Goal: Task Accomplishment & Management: Manage account settings

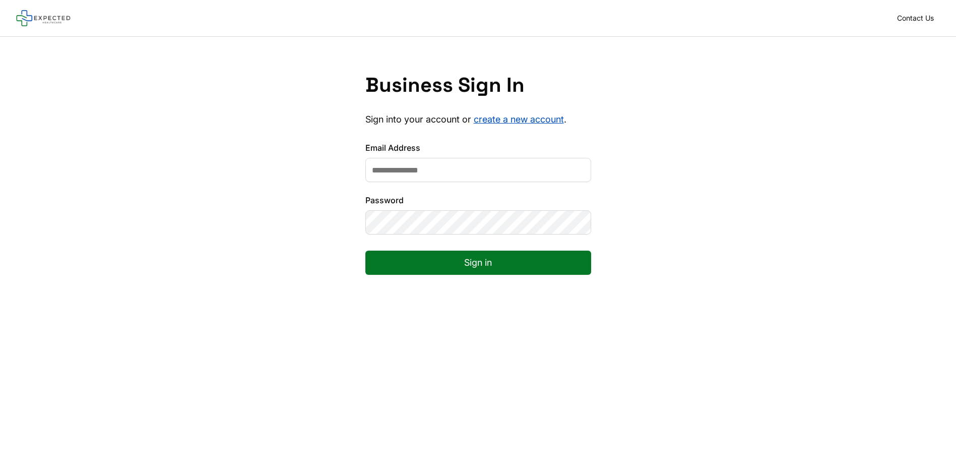
click at [483, 175] on input "Email Address" at bounding box center [478, 170] width 226 height 24
type input "**********"
click at [453, 259] on button "Sign in" at bounding box center [478, 262] width 226 height 24
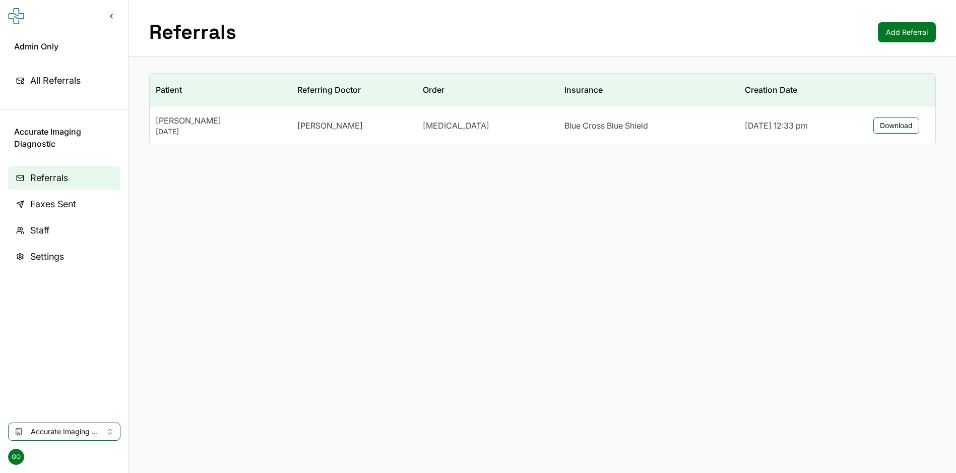
click at [328, 364] on main "Referrals Add Referral Patient Referring Doctor Order Insurance Creation Date N…" at bounding box center [542, 236] width 827 height 473
click at [111, 429] on button "Accurate Imaging Diagnostic" at bounding box center [64, 431] width 112 height 18
type input "**********"
click at [83, 394] on div "RAYUS Radiology - West Palm Beach 0f1e01e5-6604-4e77-96d8-1ff595097acc" at bounding box center [104, 405] width 187 height 26
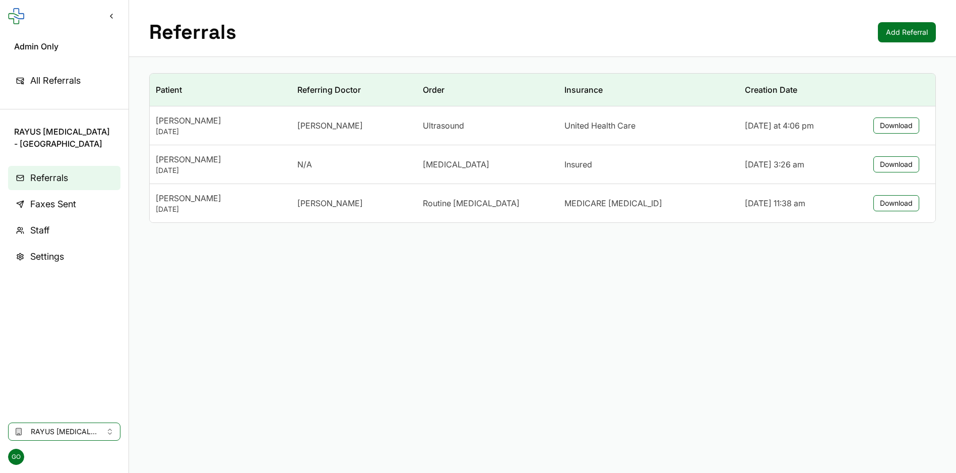
click at [364, 119] on div "Tiffany Von Wald" at bounding box center [353, 125] width 113 height 12
drag, startPoint x: 217, startPoint y: 227, endPoint x: 202, endPoint y: 227, distance: 15.1
click at [88, 202] on link "Faxes Sent" at bounding box center [64, 204] width 112 height 24
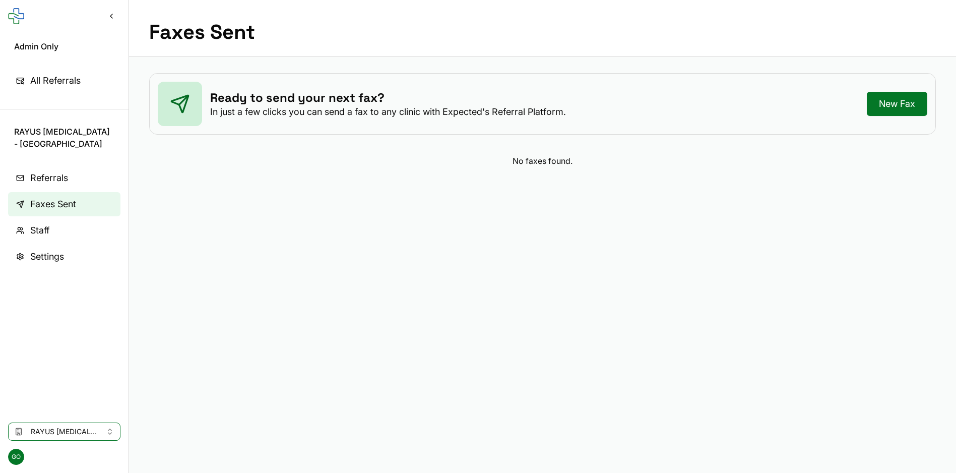
click at [76, 434] on span "RAYUS [MEDICAL_DATA] - [GEOGRAPHIC_DATA]" at bounding box center [64, 431] width 67 height 10
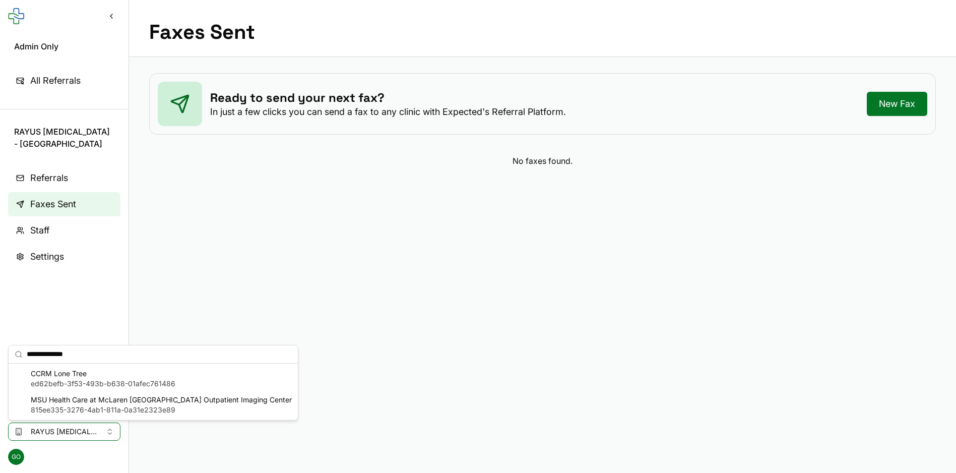
type input "**********"
click at [100, 379] on span "ed62befb-3f53-493b-b638-01afec761486" at bounding box center [103, 383] width 145 height 10
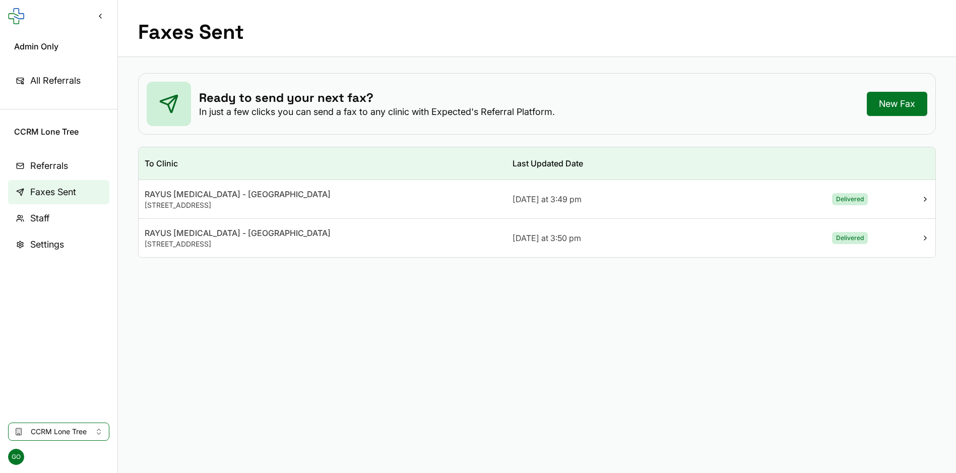
click at [743, 199] on div "[DATE] at 3:49 pm" at bounding box center [628, 199] width 233 height 12
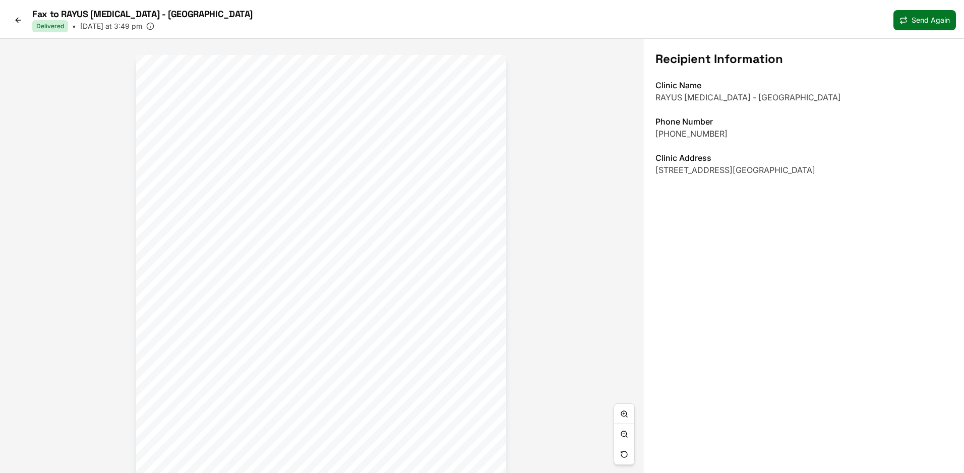
click at [10, 20] on link at bounding box center [18, 20] width 20 height 16
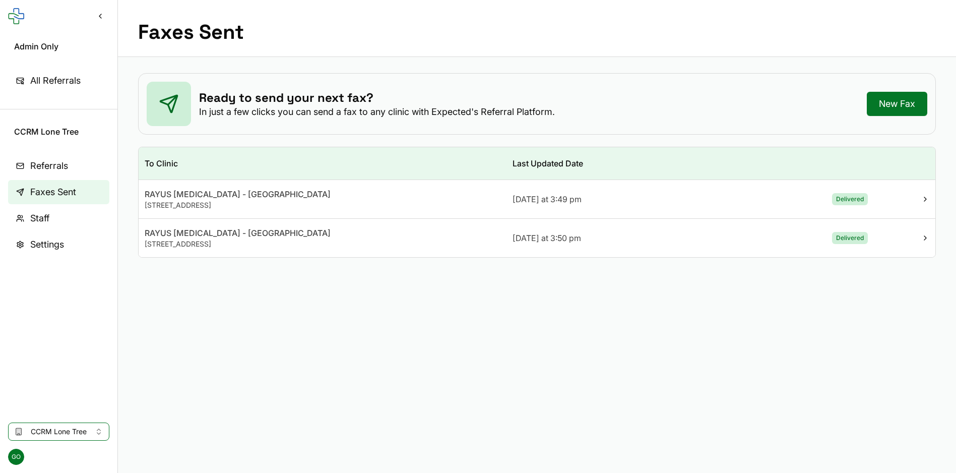
click at [371, 245] on div "[STREET_ADDRESS]" at bounding box center [323, 244] width 356 height 10
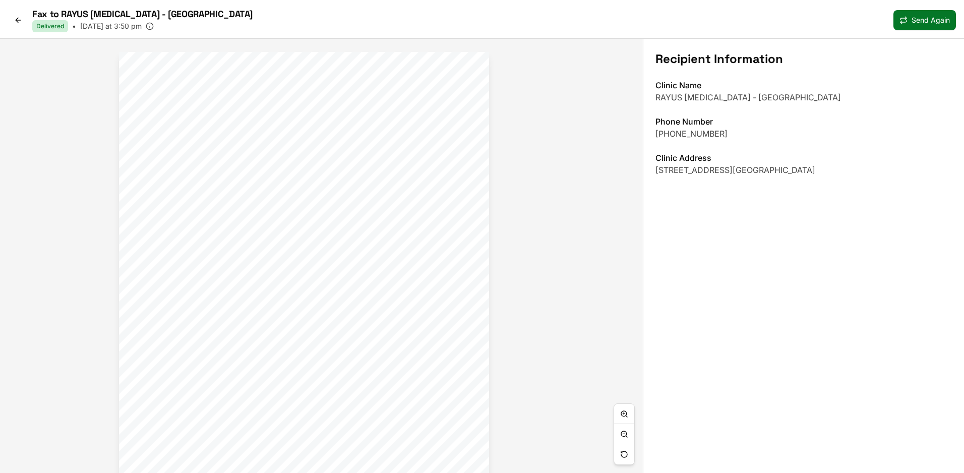
drag, startPoint x: 149, startPoint y: 185, endPoint x: 132, endPoint y: 182, distance: 17.4
click at [132, 182] on span "__Progesterone (Dilute yes)" at bounding box center [167, 183] width 73 height 5
drag, startPoint x: 168, startPoint y: 244, endPoint x: 218, endPoint y: 230, distance: 51.4
click at [218, 230] on div "SHARON S MOSCOSO Home: (646) 492-1768 DOB: 04/23/1997 Ins: Self-Pay (cash) Date…" at bounding box center [353, 277] width 370 height 478
click at [15, 19] on icon at bounding box center [18, 20] width 8 height 8
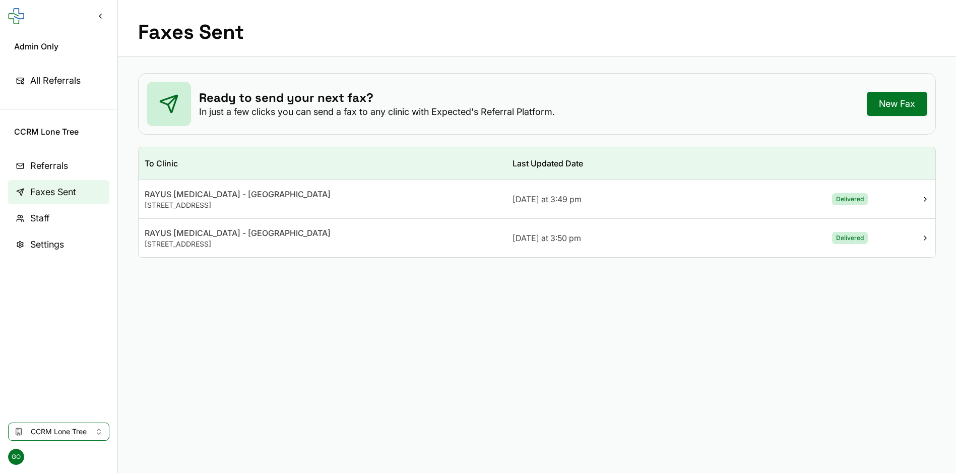
click at [78, 435] on span "CCRM Lone Tree" at bounding box center [59, 431] width 56 height 10
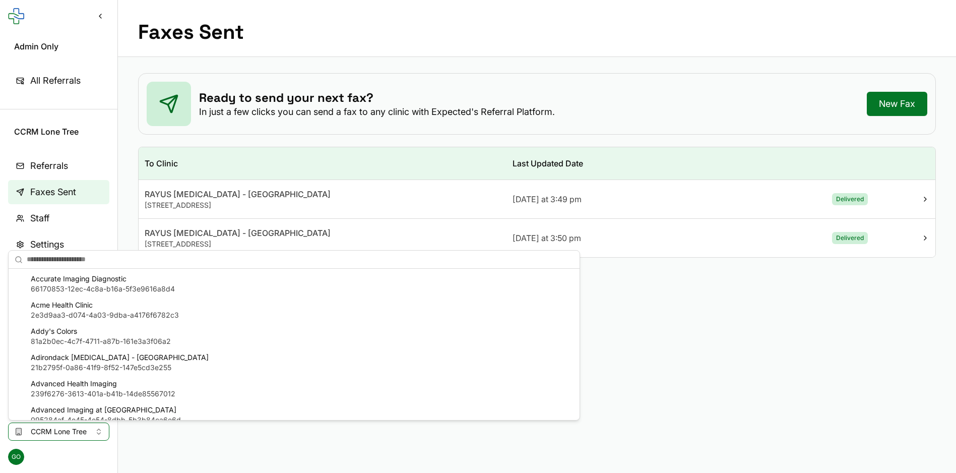
click at [198, 96] on div "Ready to send your next fax? In just a few clicks you can send a fax to any cli…" at bounding box center [351, 104] width 408 height 44
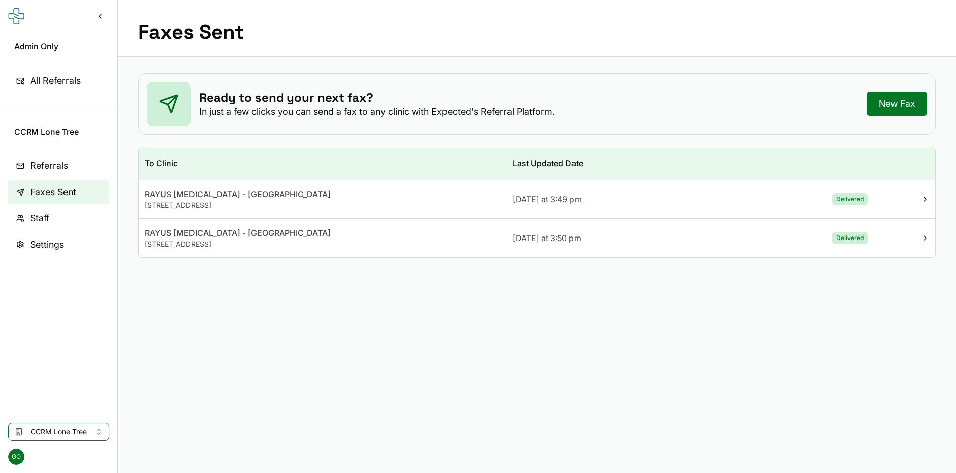
click at [21, 132] on span "CCRM Lone Tree" at bounding box center [58, 131] width 89 height 12
click at [332, 141] on div "Ready to send your next fax? In just a few clicks you can send a fax to any cli…" at bounding box center [537, 165] width 838 height 217
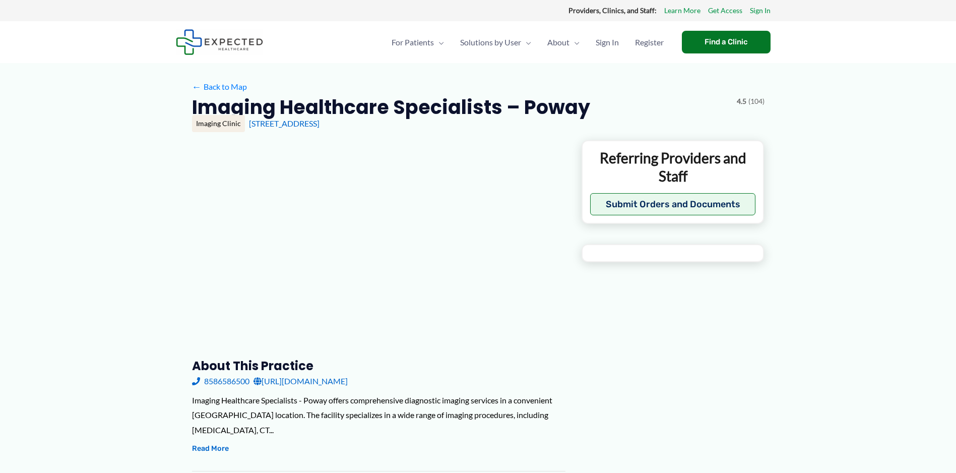
type input "**********"
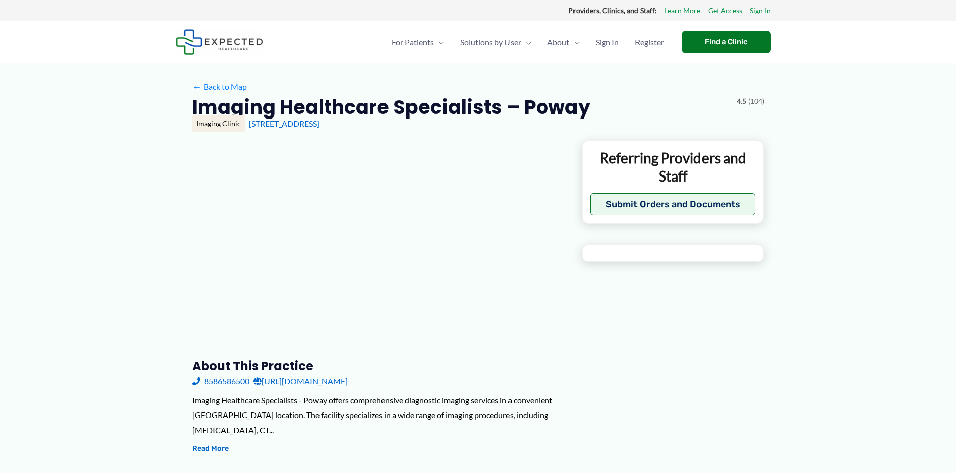
type input "**********"
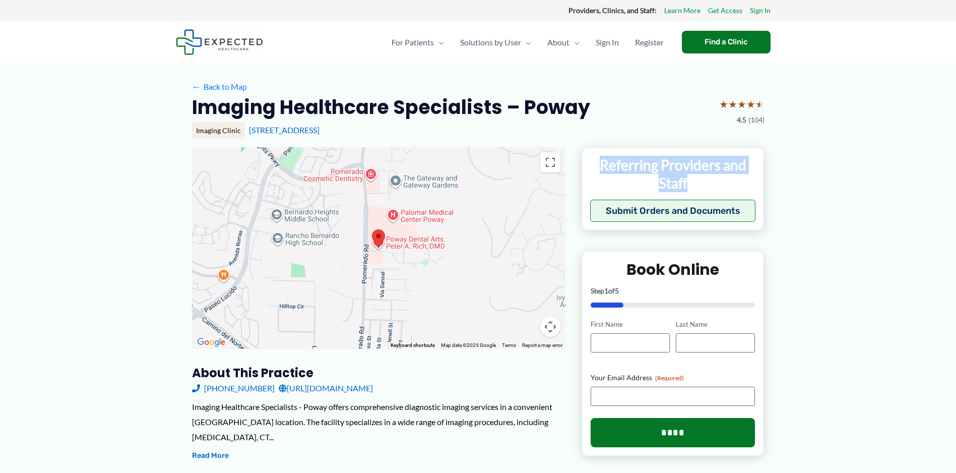
drag, startPoint x: 601, startPoint y: 167, endPoint x: 690, endPoint y: 187, distance: 91.6
click at [690, 187] on p "Referring Providers and Staff" at bounding box center [673, 174] width 166 height 37
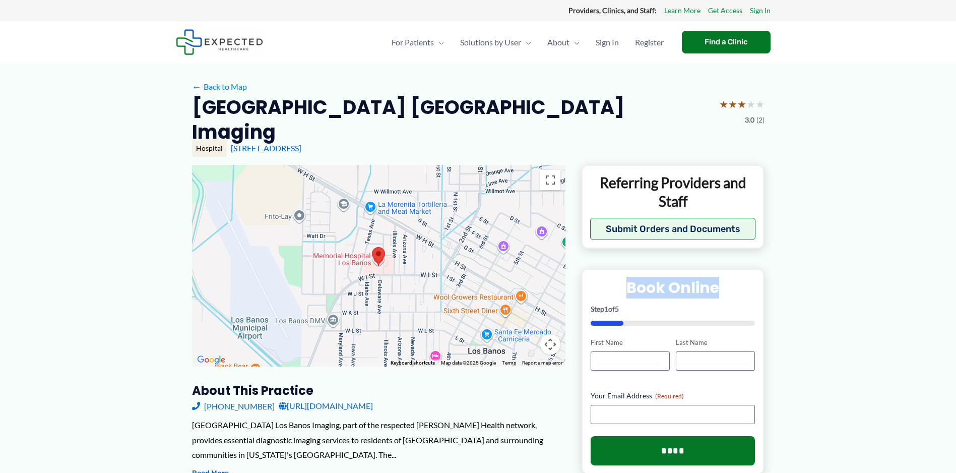
drag, startPoint x: 622, startPoint y: 267, endPoint x: 715, endPoint y: 272, distance: 92.9
click at [715, 278] on h2 "Book Online" at bounding box center [673, 288] width 165 height 20
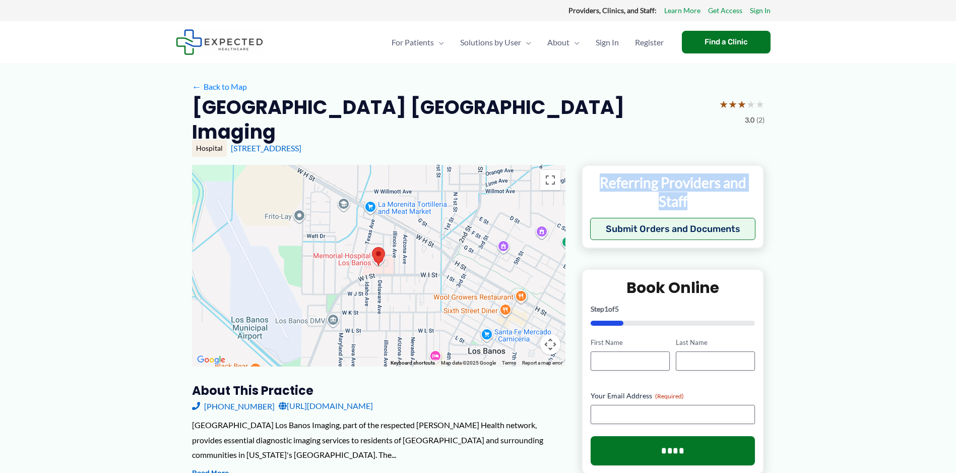
drag, startPoint x: 602, startPoint y: 164, endPoint x: 689, endPoint y: 184, distance: 90.0
click at [689, 184] on p "Referring Providers and Staff" at bounding box center [673, 191] width 166 height 37
drag, startPoint x: 602, startPoint y: 164, endPoint x: 693, endPoint y: 187, distance: 94.0
click at [693, 187] on p "Referring Providers and Staff" at bounding box center [673, 191] width 166 height 37
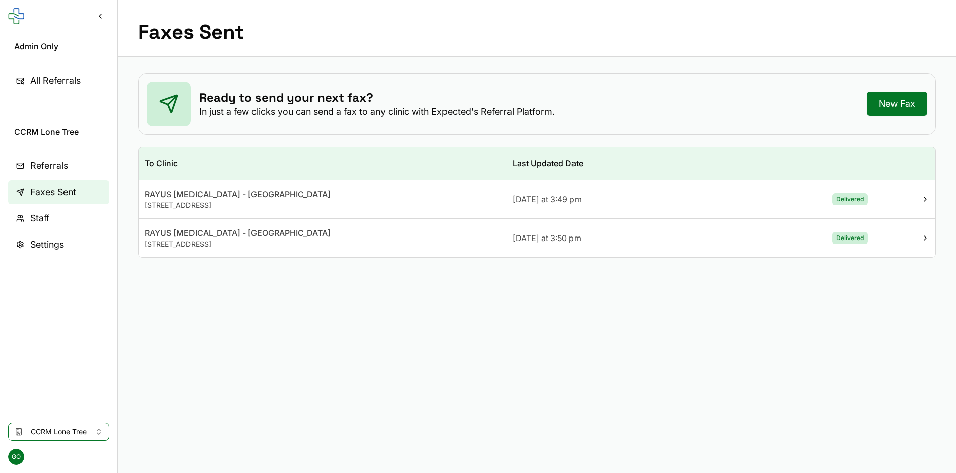
click at [74, 167] on link "Referrals" at bounding box center [58, 166] width 101 height 24
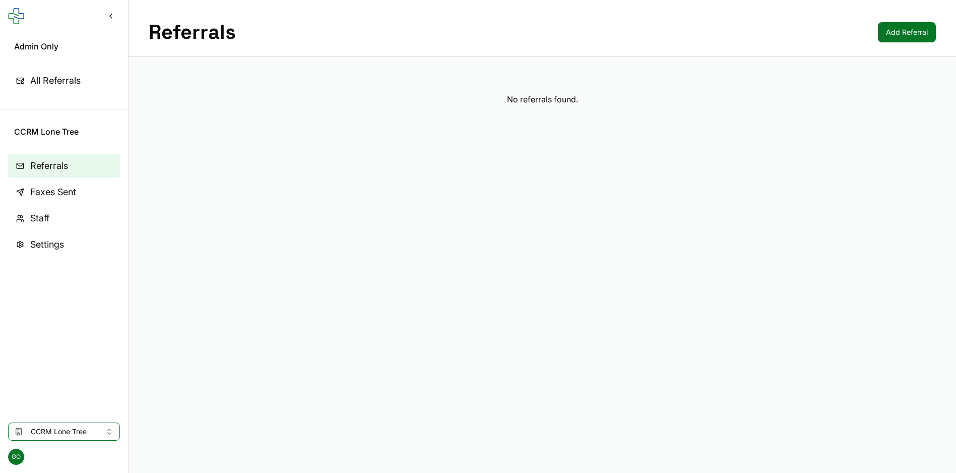
click at [55, 242] on span "Settings" at bounding box center [47, 244] width 34 height 14
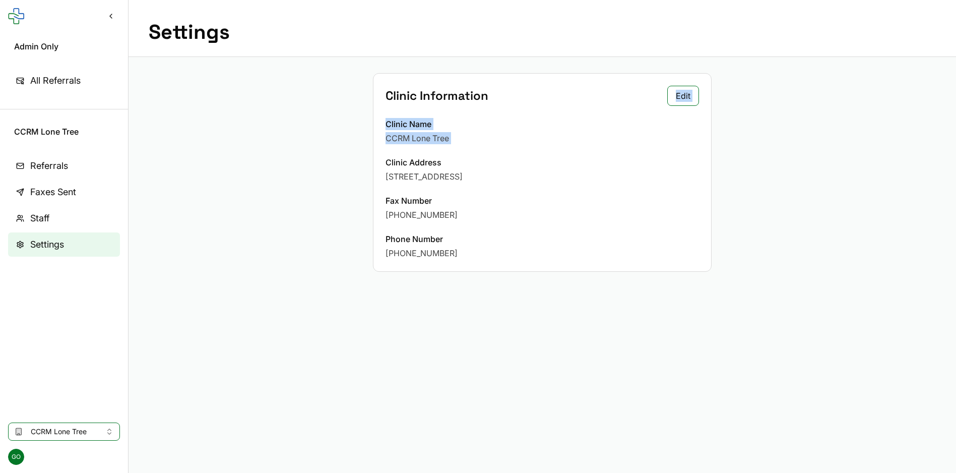
drag, startPoint x: 489, startPoint y: 97, endPoint x: -237, endPoint y: 234, distance: 738.9
click at [0, 234] on html "Admin Only All Referrals CCRM Lone Tree Referrals Faxes Sent Staff Settings CCR…" at bounding box center [478, 289] width 956 height 578
click at [620, 208] on div "Fax Number [PHONE_NUMBER]" at bounding box center [542, 208] width 313 height 26
click at [345, 181] on div "Clinic Information Edit Clinic Name CCRM [GEOGRAPHIC_DATA] Address [STREET_ADDR…" at bounding box center [542, 172] width 827 height 231
click at [58, 165] on span "Referrals" at bounding box center [49, 166] width 38 height 14
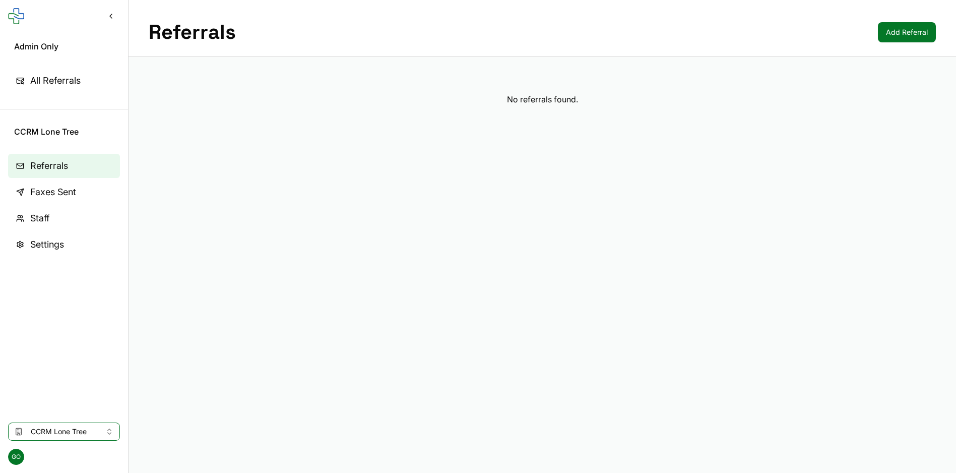
click at [79, 198] on link "Faxes Sent" at bounding box center [64, 192] width 112 height 24
